Goal: Information Seeking & Learning: Understand process/instructions

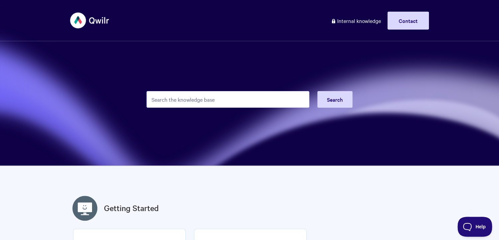
click at [235, 101] on input "Search the knowledge base" at bounding box center [228, 99] width 163 height 17
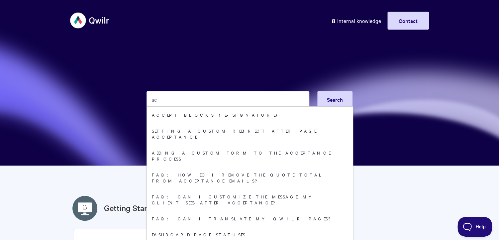
type input "a"
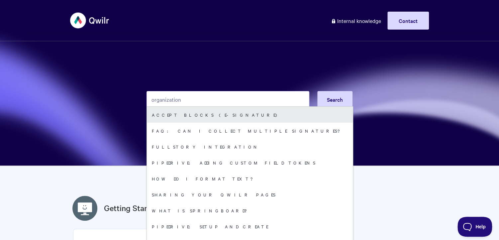
type input "organization"
click at [223, 117] on link "Accept Blocks (E-Signature)" at bounding box center [250, 115] width 206 height 16
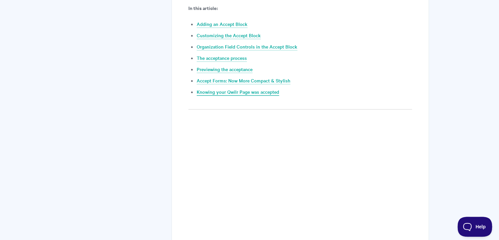
scroll to position [353, 0]
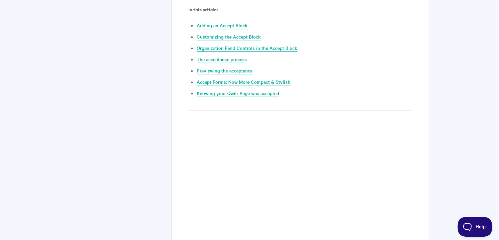
click at [226, 49] on link "Organization Field Controls in the Accept Block" at bounding box center [247, 48] width 101 height 7
